Goal: Information Seeking & Learning: Learn about a topic

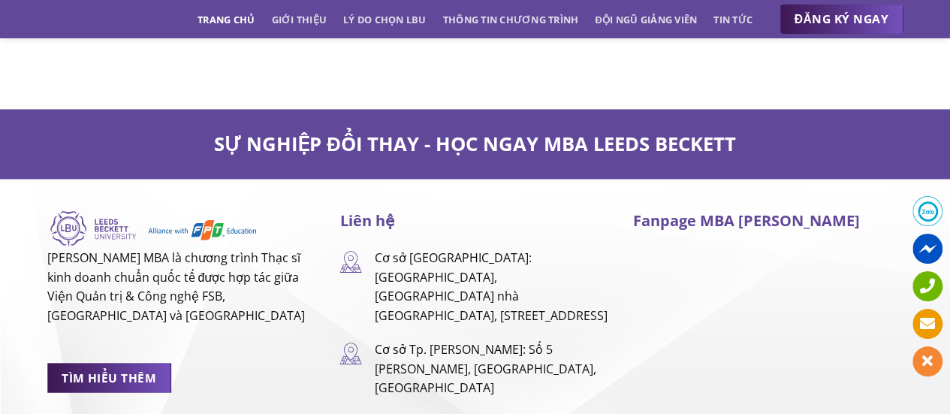
scroll to position [9987, 0]
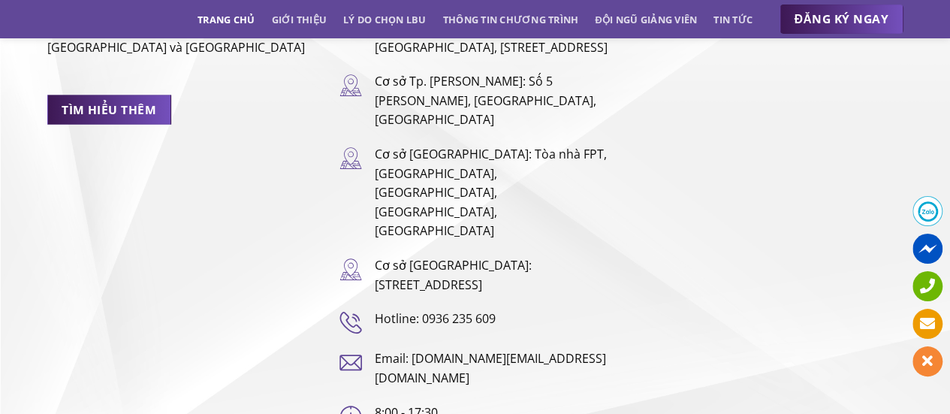
click at [927, 216] on span at bounding box center [927, 211] width 30 height 30
drag, startPoint x: 422, startPoint y: 205, endPoint x: 496, endPoint y: 203, distance: 73.6
click at [496, 309] on p "Hotline: 0936 235 609" at bounding box center [492, 319] width 236 height 20
click at [563, 309] on p "Hotline: 0936 235 609" at bounding box center [492, 319] width 236 height 20
copy p "0936 235 609"
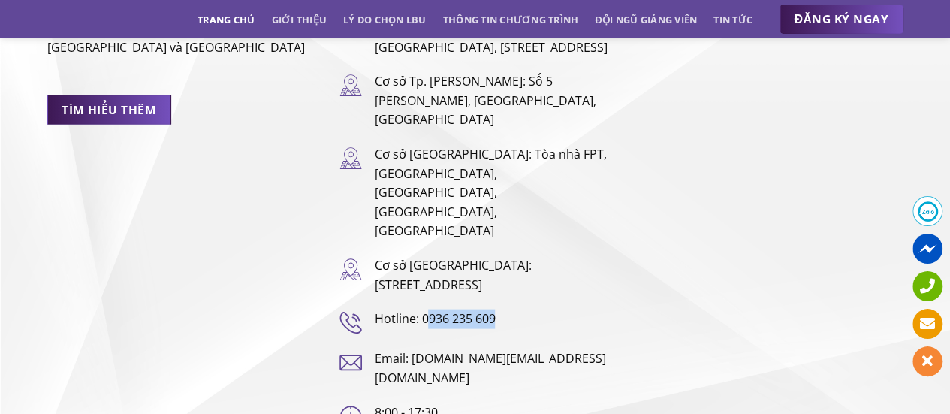
drag, startPoint x: 424, startPoint y: 207, endPoint x: 499, endPoint y: 197, distance: 74.9
click at [499, 309] on p "Hotline: 0936 235 609" at bounding box center [492, 319] width 236 height 20
drag, startPoint x: 422, startPoint y: 205, endPoint x: 497, endPoint y: 202, distance: 75.2
click at [497, 309] on p "Hotline: 0936 235 609" at bounding box center [492, 319] width 236 height 20
copy p "0936 235 609"
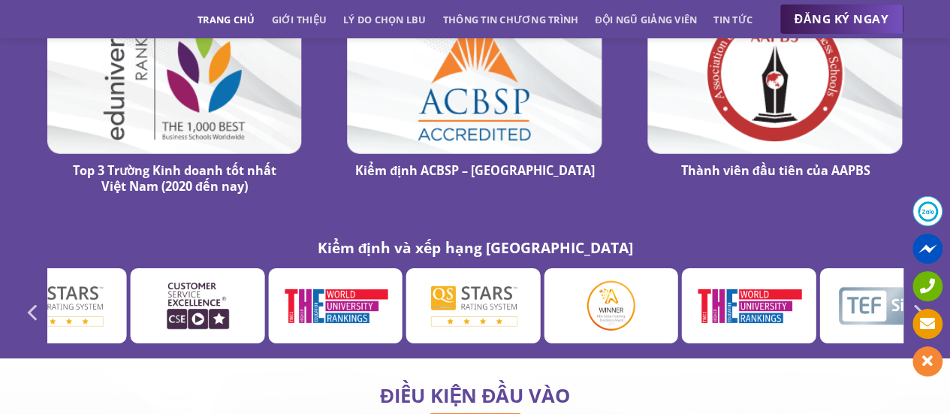
scroll to position [8272, 0]
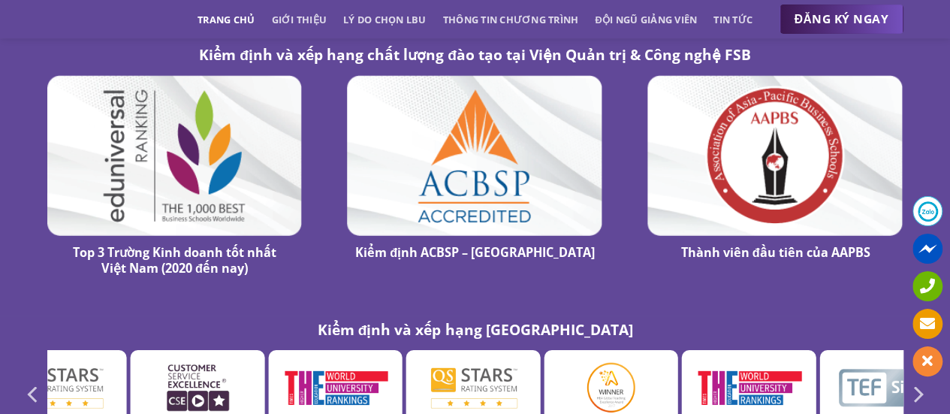
click at [234, 20] on link "Trang chủ" at bounding box center [225, 19] width 57 height 27
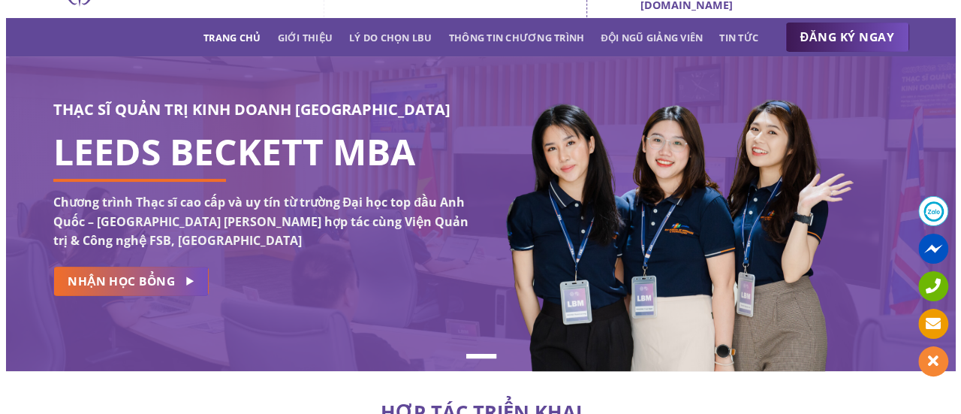
scroll to position [54, 0]
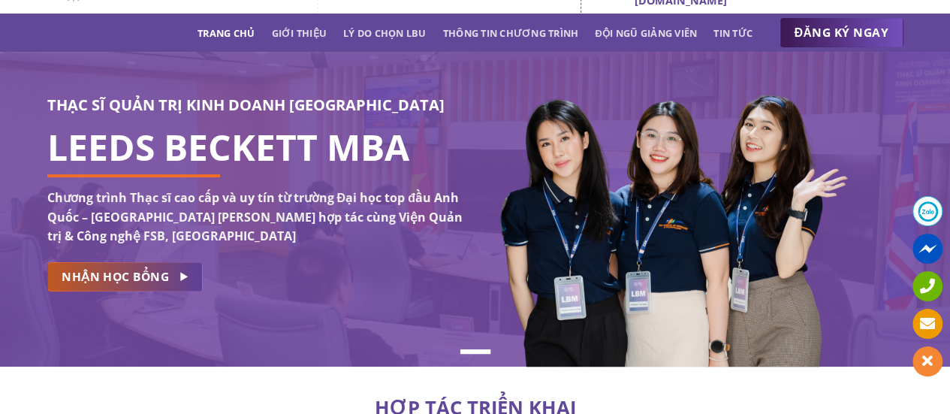
click at [173, 285] on link "NHẬN HỌC BỔNG" at bounding box center [124, 276] width 155 height 29
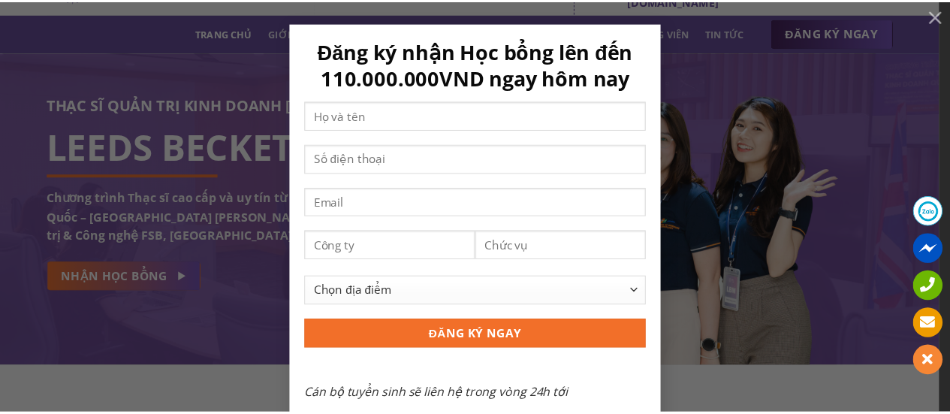
scroll to position [20, 0]
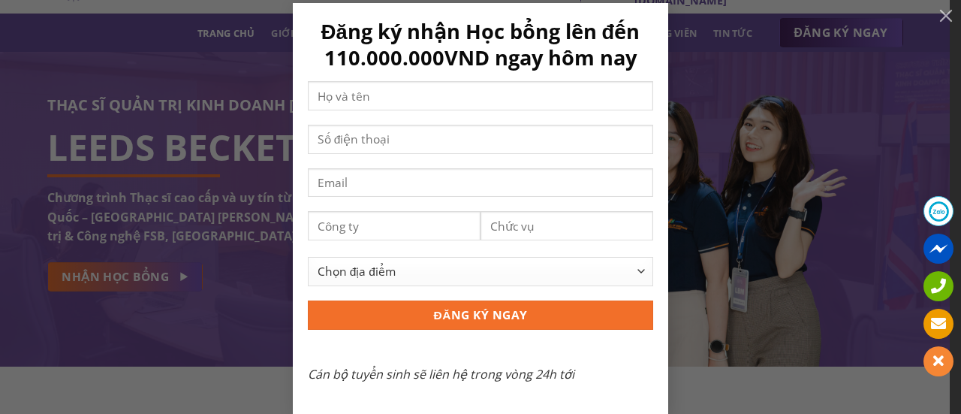
click at [237, 315] on div "Đăng ký nhận Học bổng lên đến 110.000.000VND ngay hôm nay Chọn địa điểm [GEOGRA…" at bounding box center [481, 209] width 916 height 412
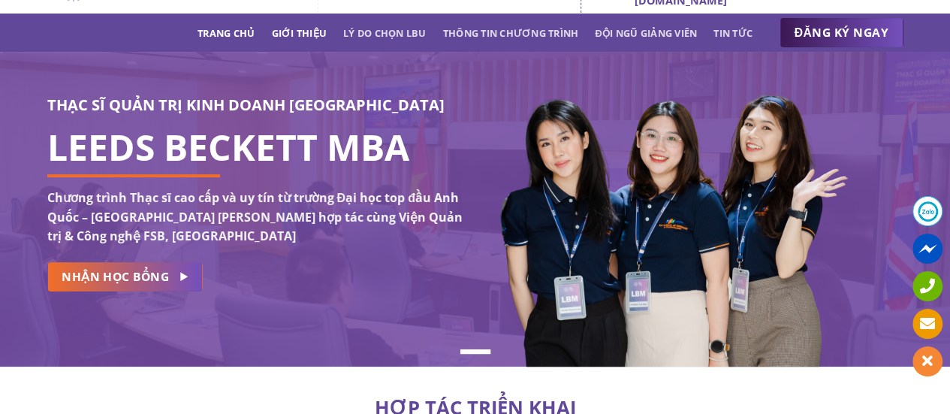
click at [309, 34] on link "Giới thiệu" at bounding box center [299, 33] width 56 height 27
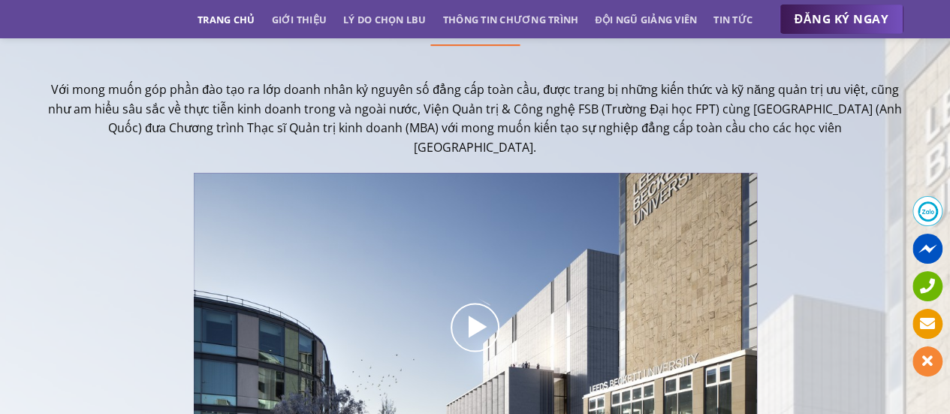
scroll to position [436, 0]
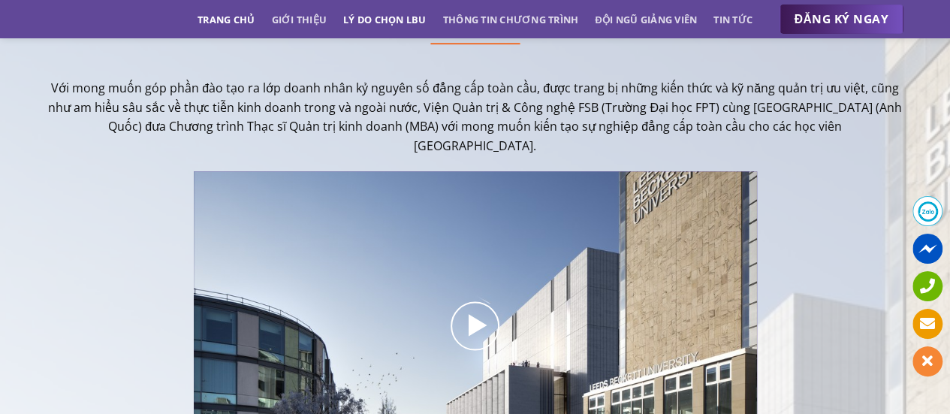
click at [399, 26] on link "Lý do chọn LBU" at bounding box center [384, 19] width 83 height 27
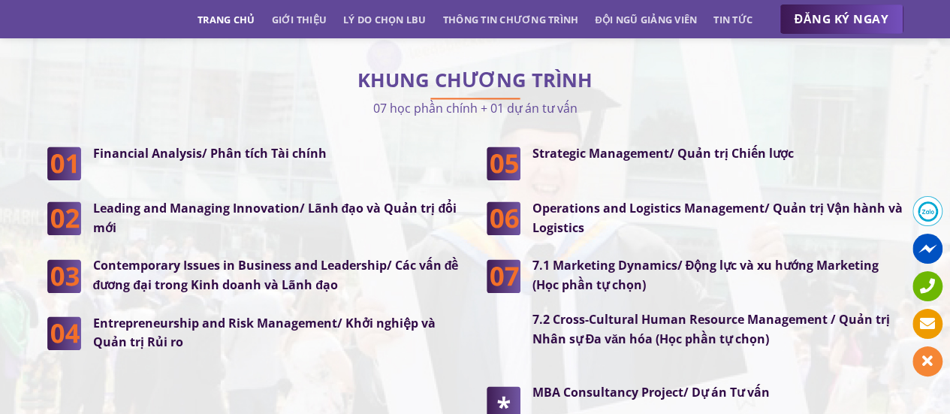
scroll to position [3875, 0]
click at [281, 199] on strong "Leading and Managing Innovation/ Lãnh đạo và Quản trị đổi mới" at bounding box center [275, 217] width 364 height 36
click at [304, 256] on strong "Contemporary Issues in Business and Leadership/ Các vấn đề đương đại trong Kinh…" at bounding box center [276, 274] width 366 height 36
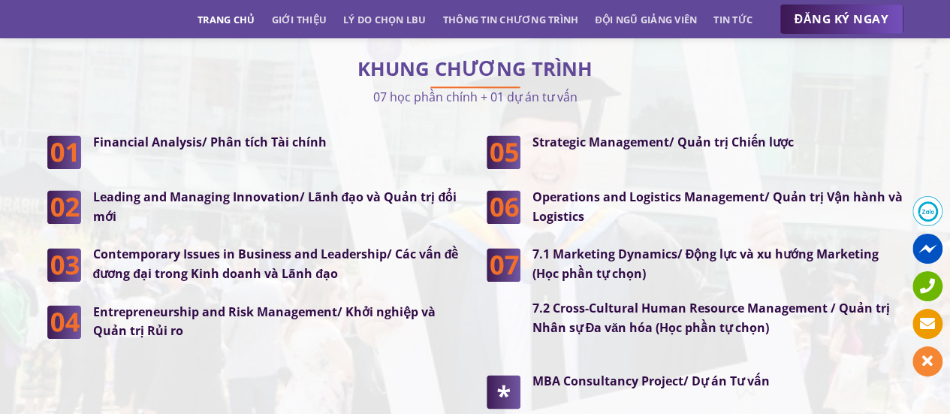
scroll to position [3887, 0]
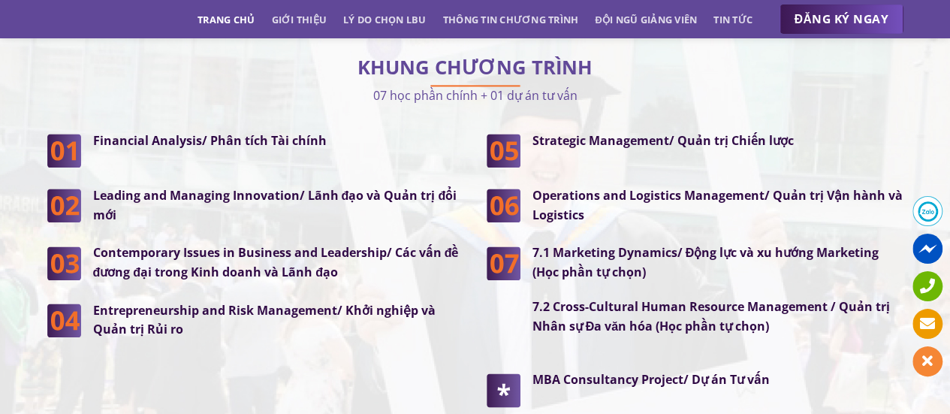
click at [606, 298] on strong "7.2 Cross-Cultural Human Resource Management / Quản trị Nhân sự Đa văn hóa (Học…" at bounding box center [710, 316] width 357 height 36
click at [632, 244] on strong "7.1 Marketing Dynamics/ Động lực và xu hướng Marketing (Học phần tự chọn)" at bounding box center [705, 262] width 347 height 36
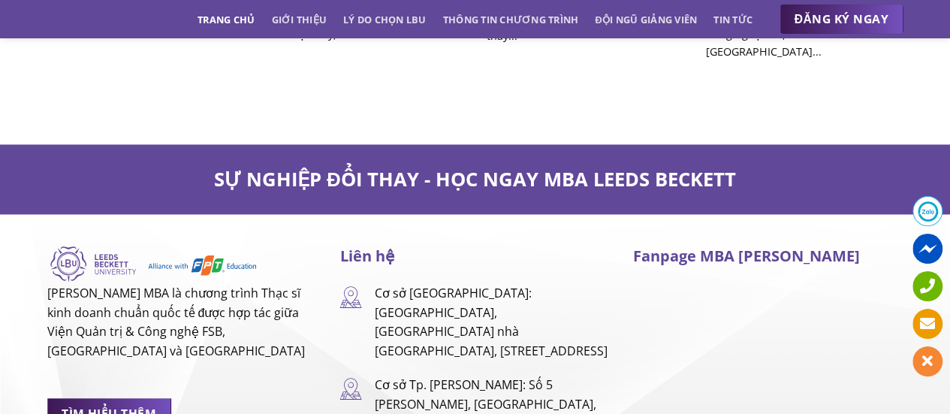
scroll to position [9685, 0]
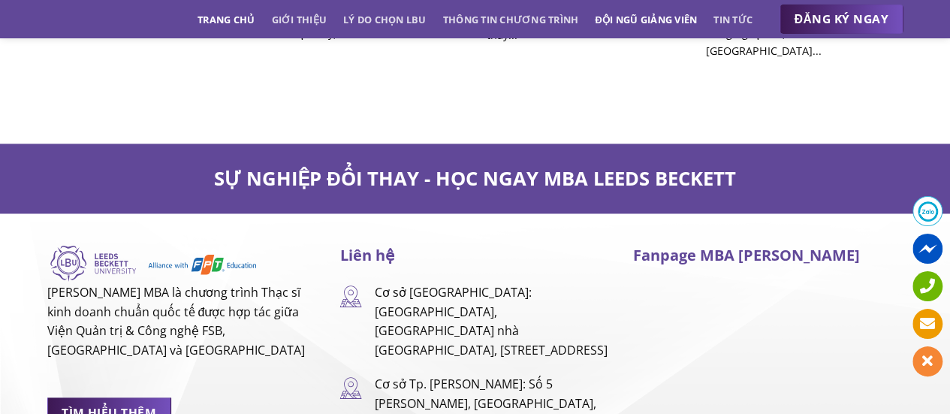
click at [686, 17] on link "Đội ngũ giảng viên" at bounding box center [646, 19] width 102 height 27
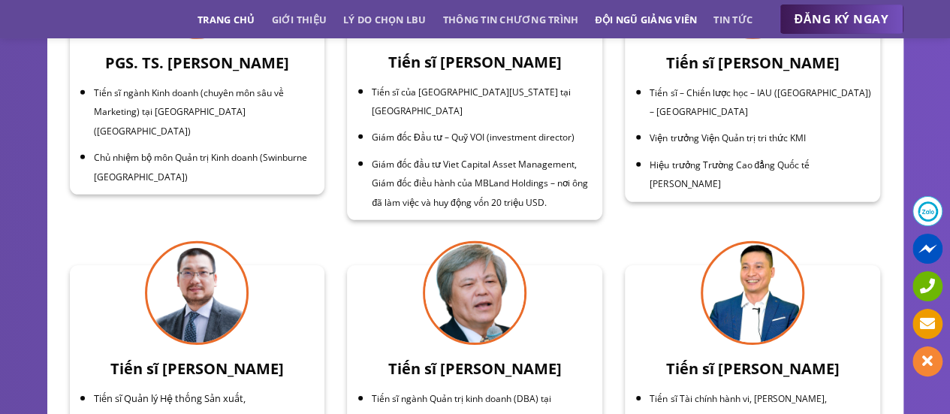
scroll to position [4295, 0]
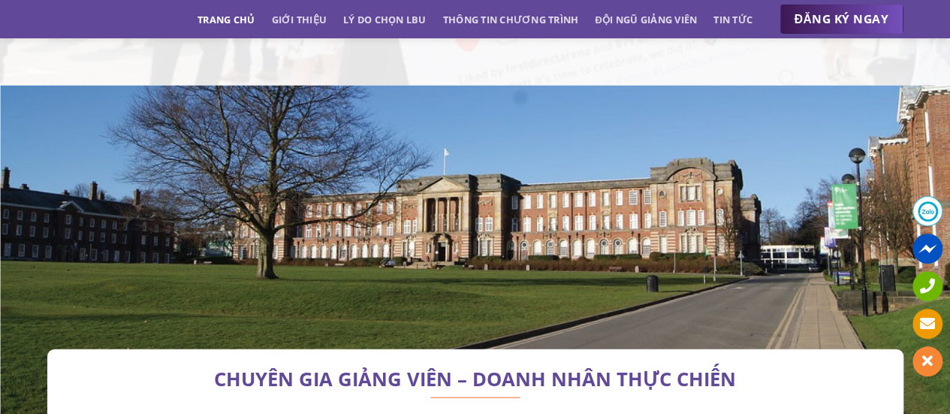
click at [243, 17] on link "Trang chủ" at bounding box center [225, 19] width 57 height 27
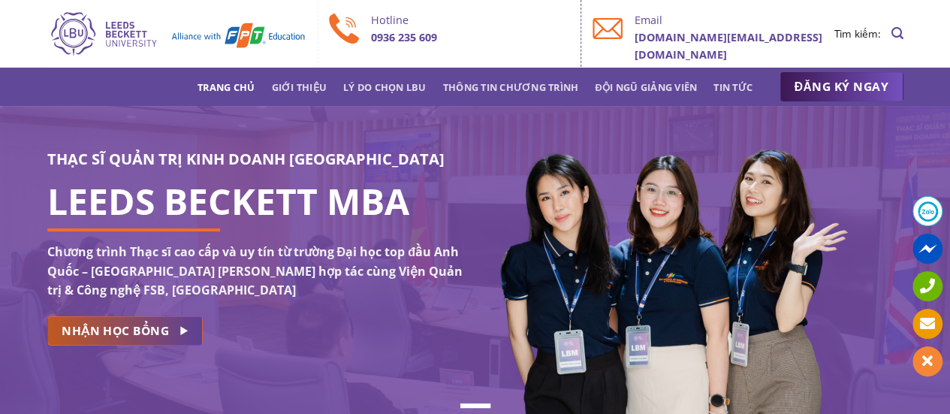
click at [170, 340] on link "NHẬN HỌC BỔNG" at bounding box center [124, 330] width 155 height 29
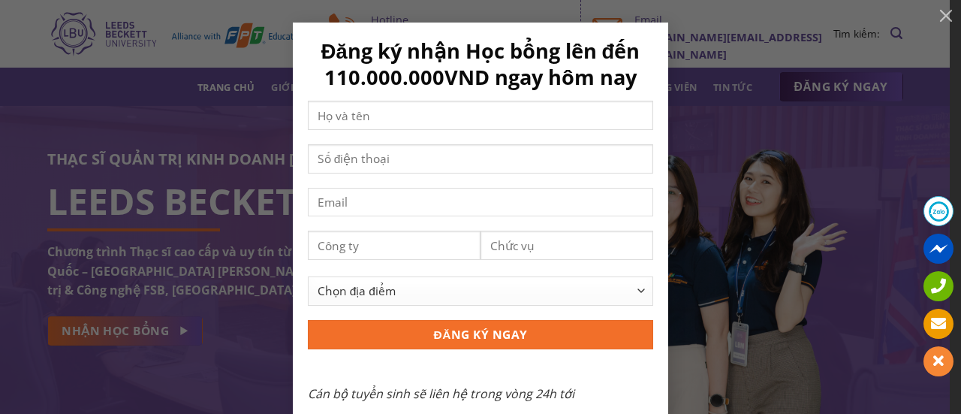
scroll to position [20, 0]
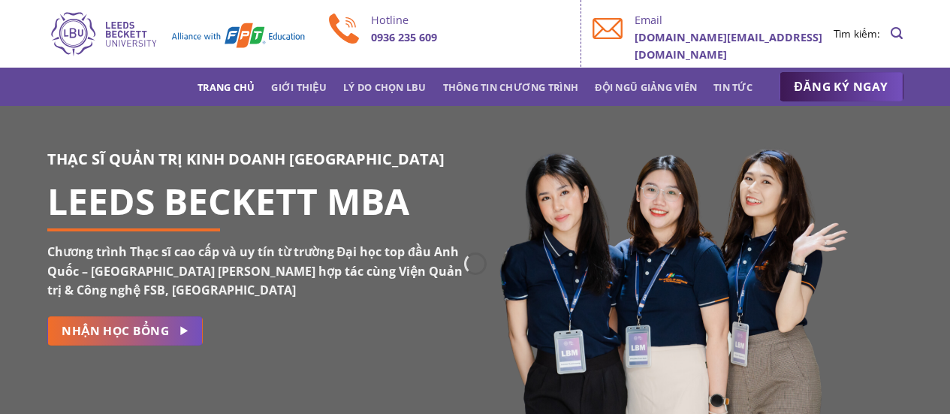
scroll to position [4337, 0]
